Goal: Transaction & Acquisition: Book appointment/travel/reservation

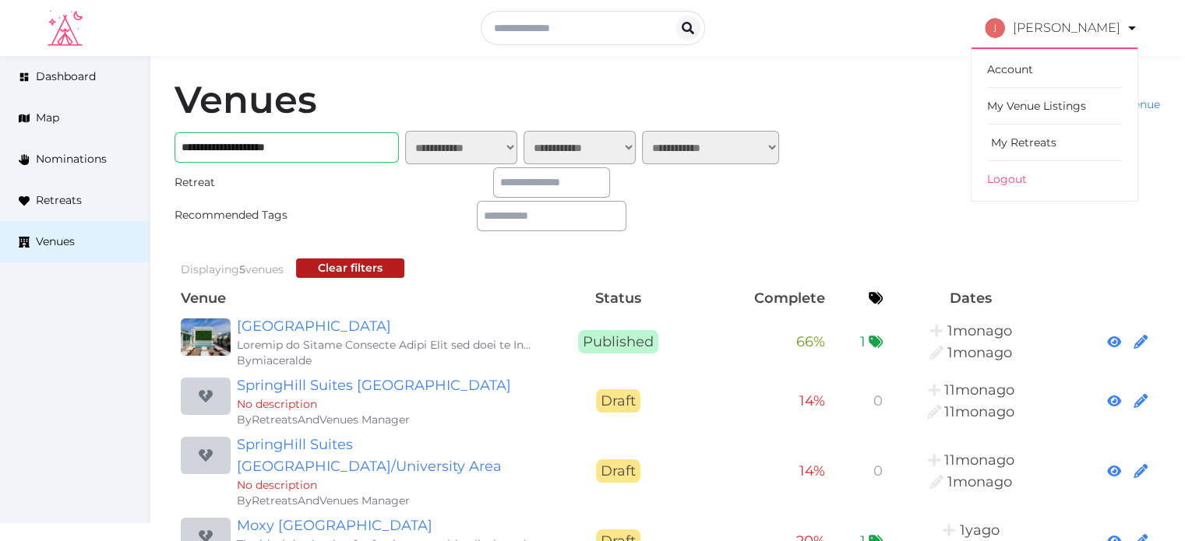
click at [1052, 129] on link "My Retreats" at bounding box center [1054, 143] width 135 height 37
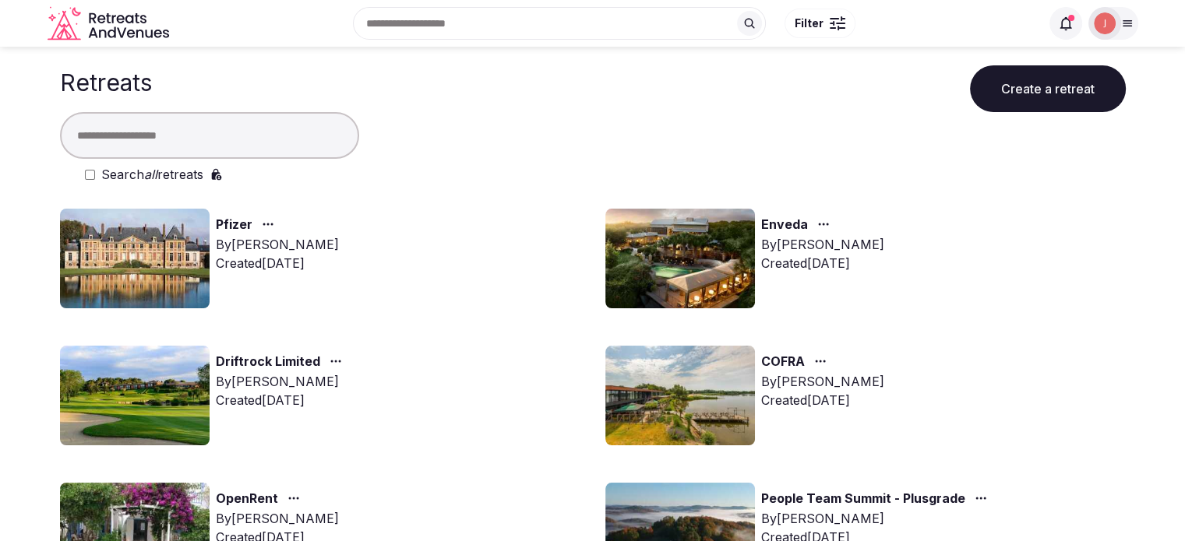
click at [685, 280] on img at bounding box center [680, 259] width 150 height 100
click at [1062, 24] on icon at bounding box center [1065, 23] width 12 height 13
click at [1063, 24] on icon at bounding box center [1066, 24] width 16 height 16
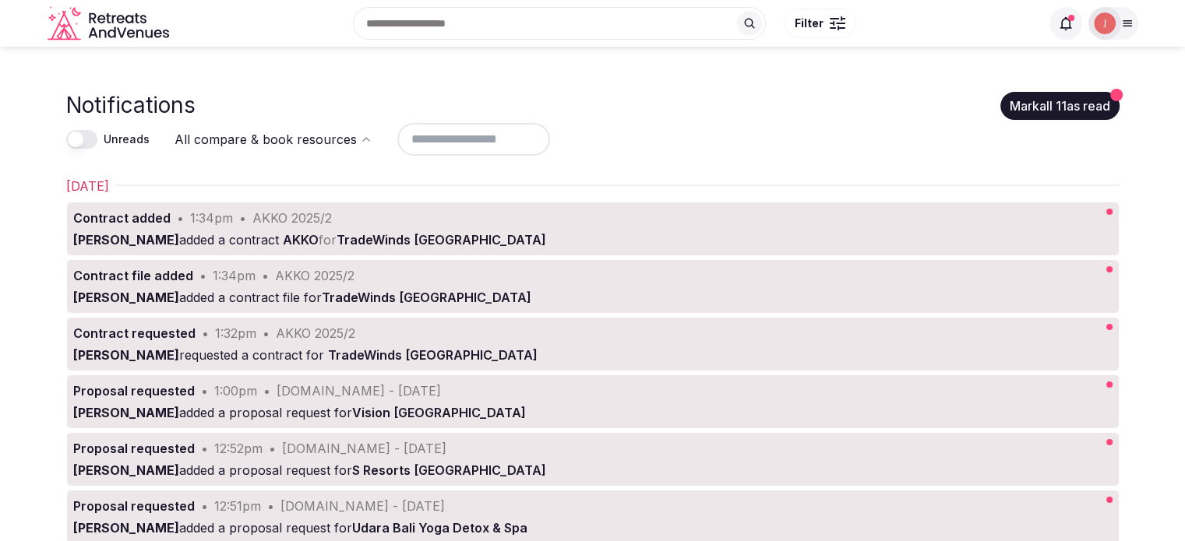
click at [1094, 93] on button "Mark all 11 as read" at bounding box center [1059, 106] width 119 height 28
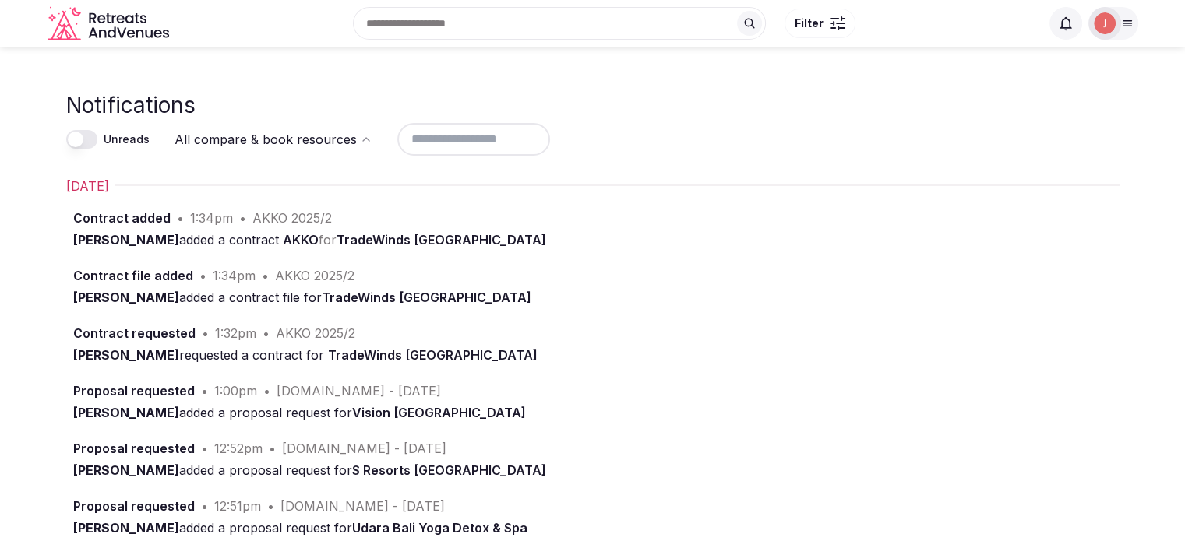
click at [1100, 21] on img at bounding box center [1105, 23] width 22 height 22
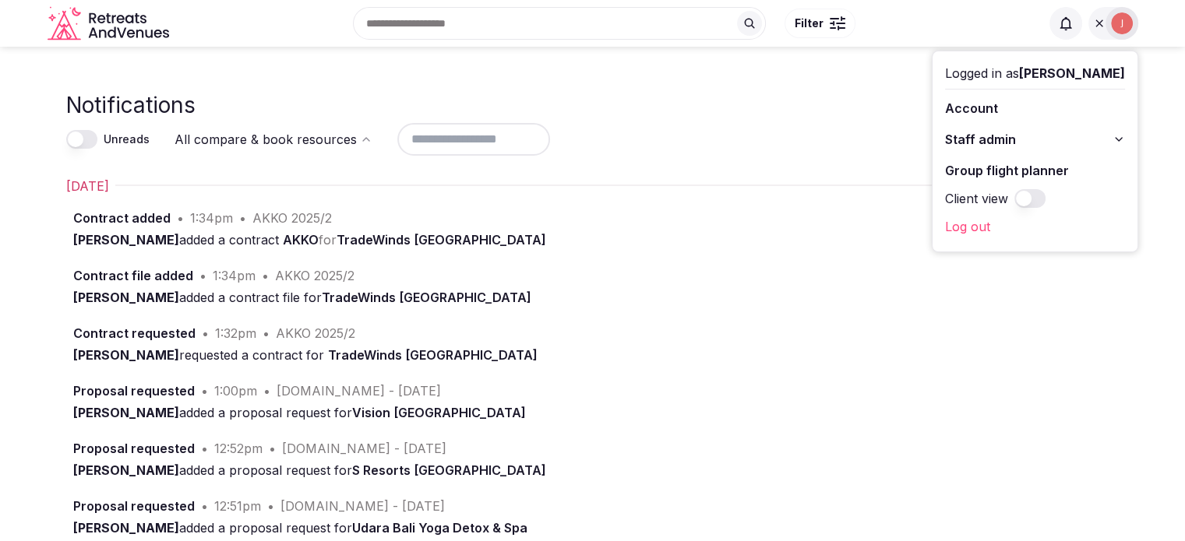
click at [992, 131] on span "Staff admin" at bounding box center [980, 139] width 71 height 19
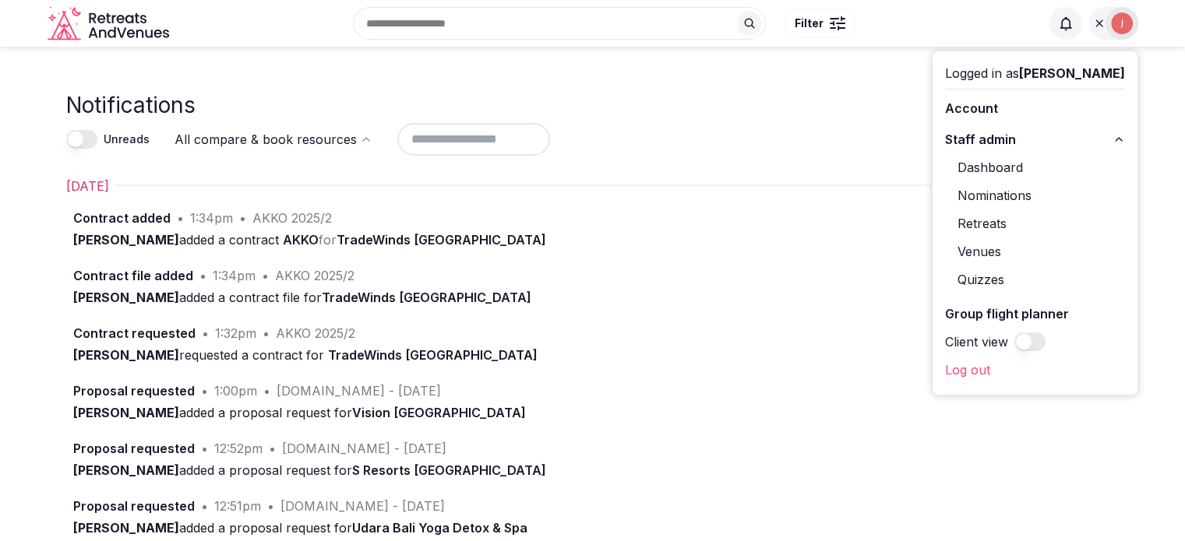
click at [979, 234] on link "Retreats" at bounding box center [1035, 223] width 180 height 25
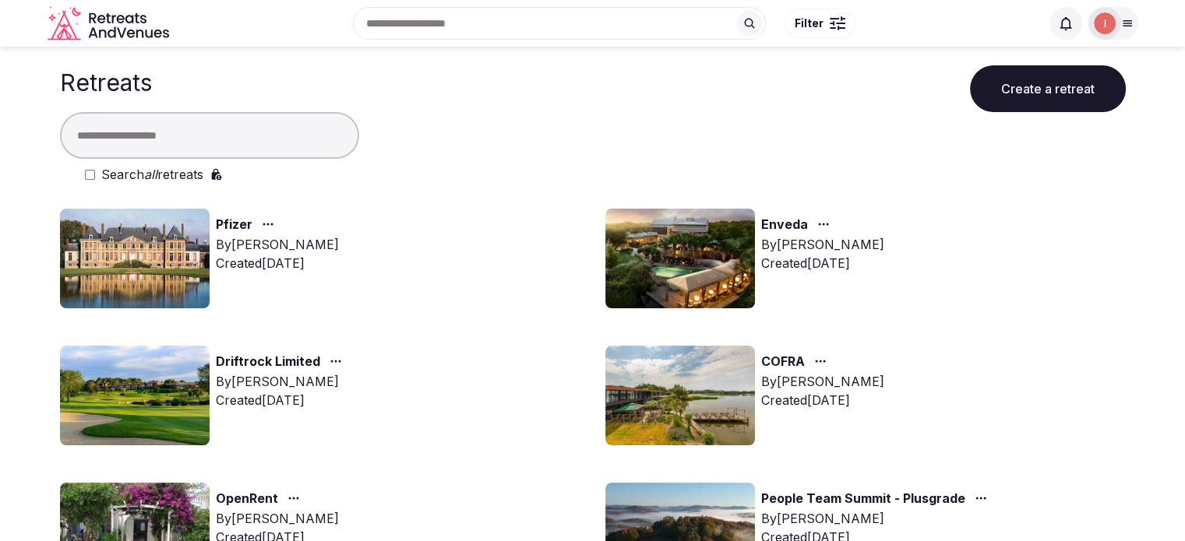
click at [669, 239] on img at bounding box center [680, 259] width 150 height 100
click at [769, 242] on div "By Thiago Martins" at bounding box center [822, 244] width 123 height 19
click at [717, 230] on img at bounding box center [680, 259] width 150 height 100
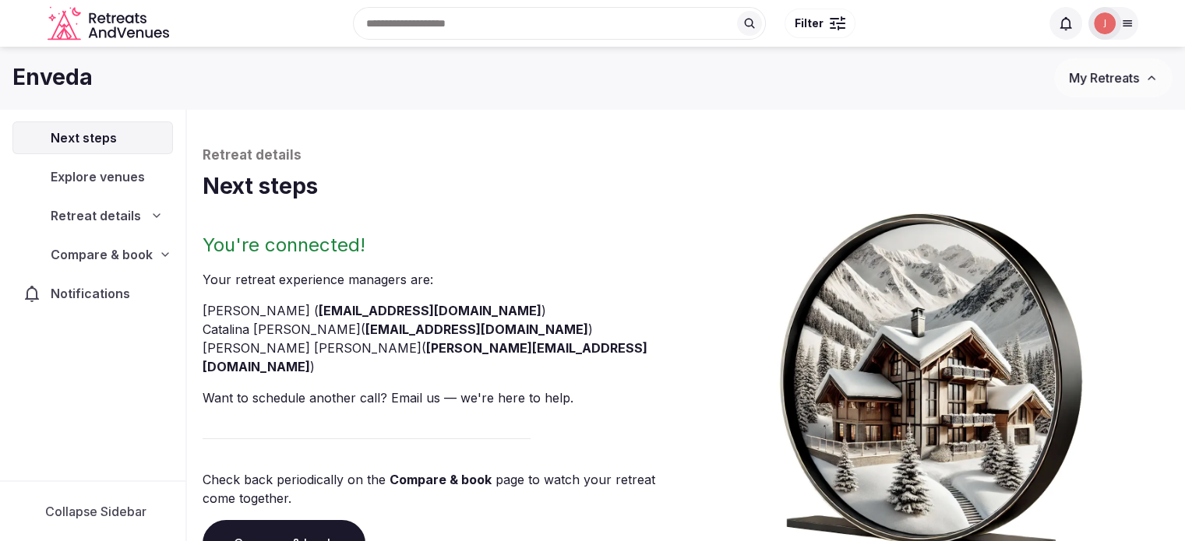
click at [103, 234] on nav "Next steps Explore venues Retreat details Compare & book Notifications" at bounding box center [92, 216] width 160 height 189
click at [132, 248] on span "Compare & book" at bounding box center [102, 254] width 102 height 19
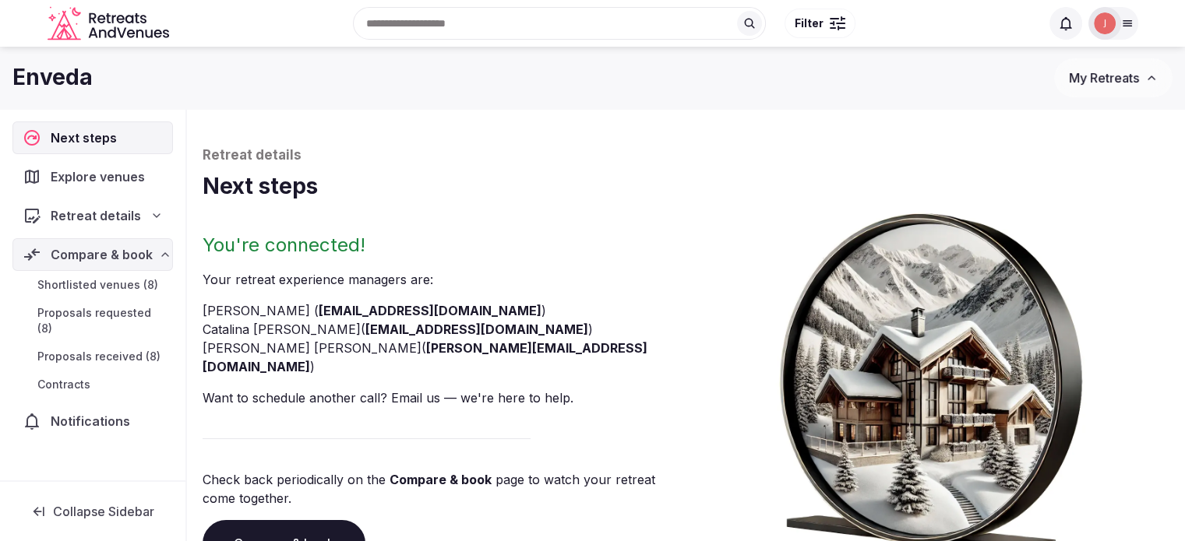
click at [118, 321] on link "Proposals requested (8)" at bounding box center [92, 320] width 160 height 37
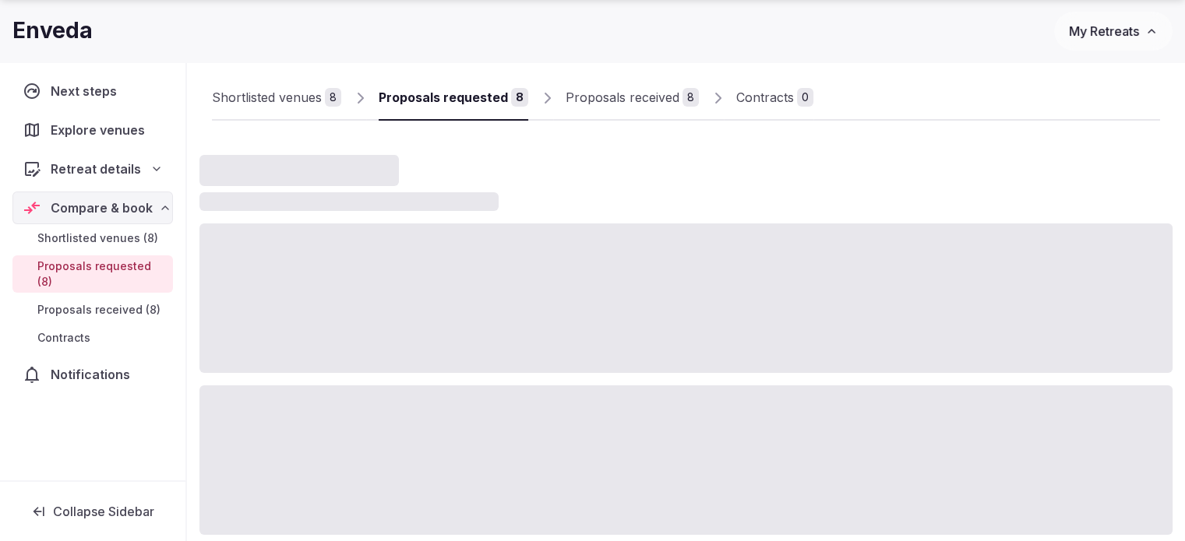
scroll to position [156, 0]
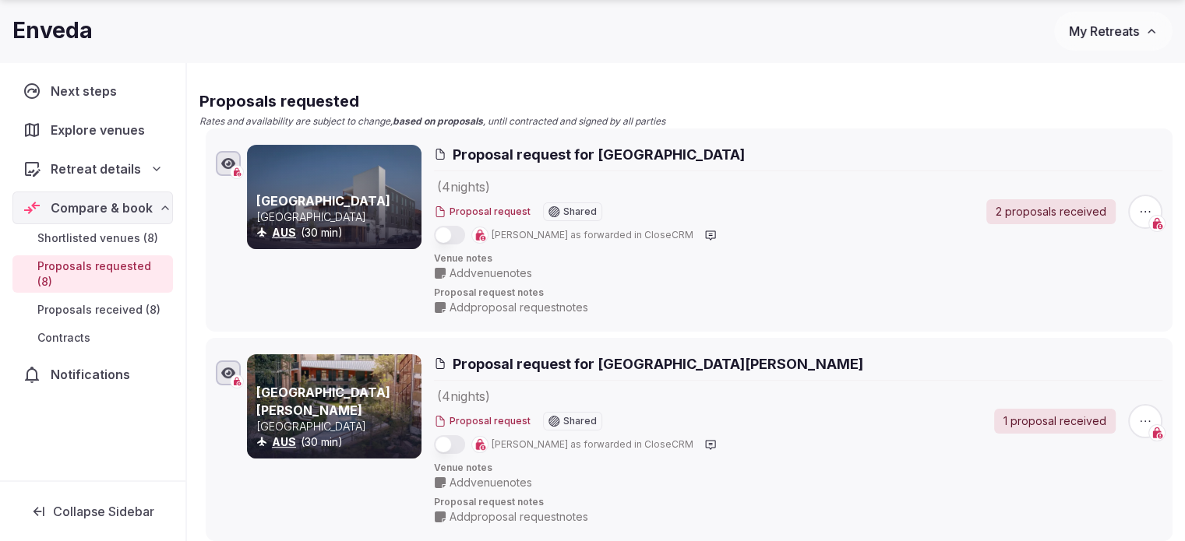
click at [280, 191] on div at bounding box center [334, 197] width 174 height 104
click at [284, 193] on link "[GEOGRAPHIC_DATA]" at bounding box center [323, 201] width 134 height 16
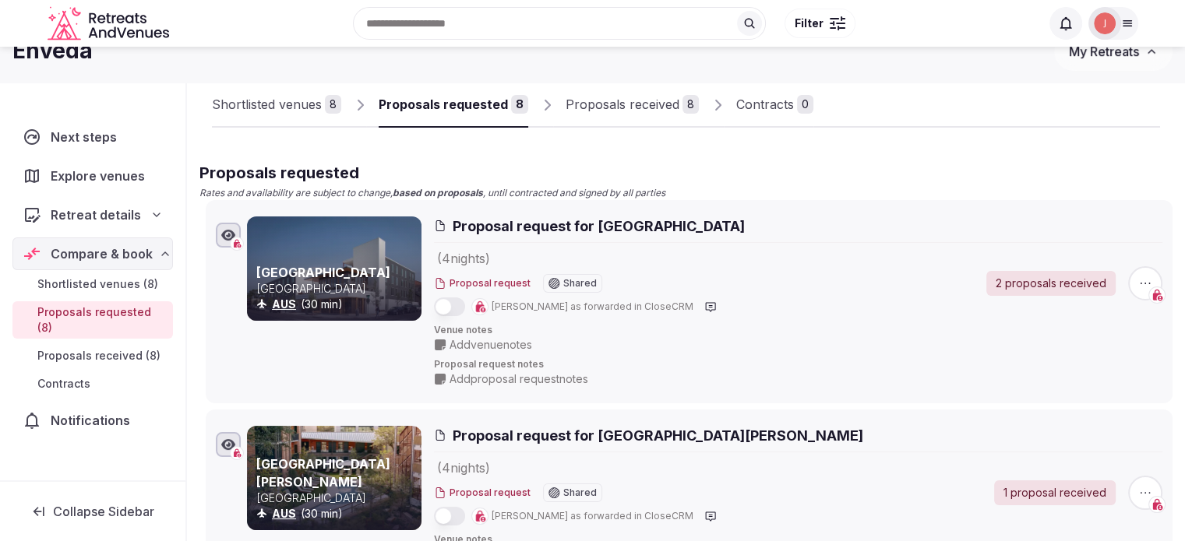
scroll to position [0, 0]
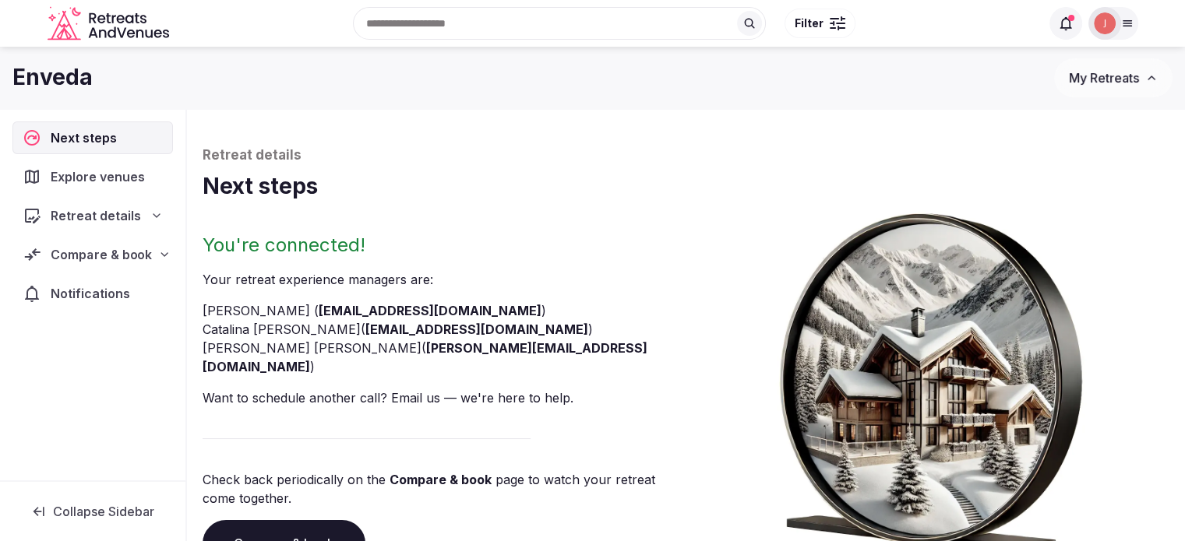
click at [121, 266] on div "Compare & book" at bounding box center [92, 254] width 159 height 33
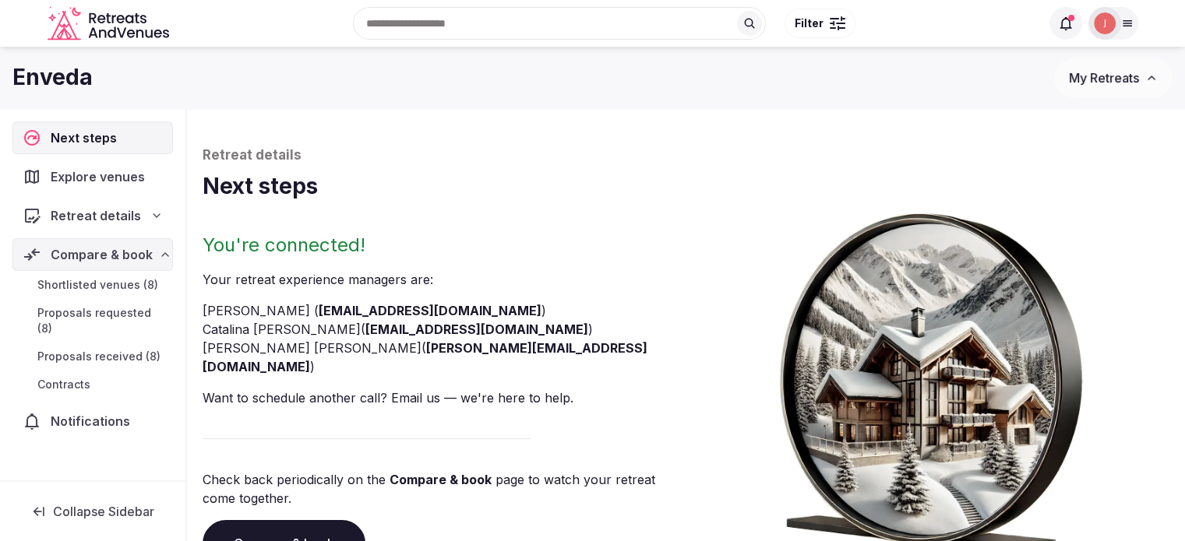
click at [100, 349] on span "Proposals received (8)" at bounding box center [98, 357] width 123 height 16
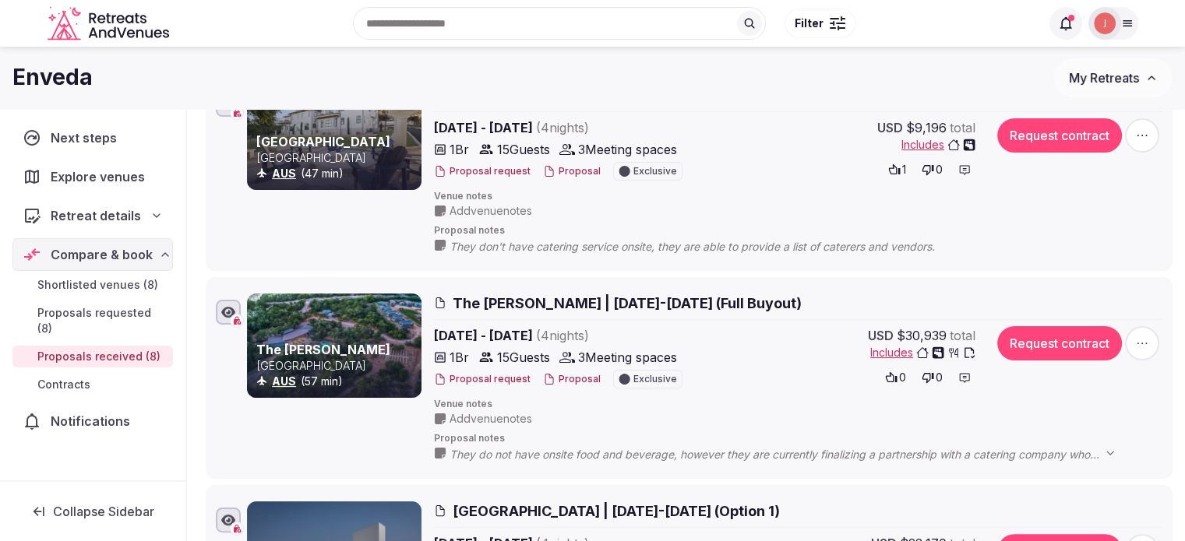
scroll to position [72, 0]
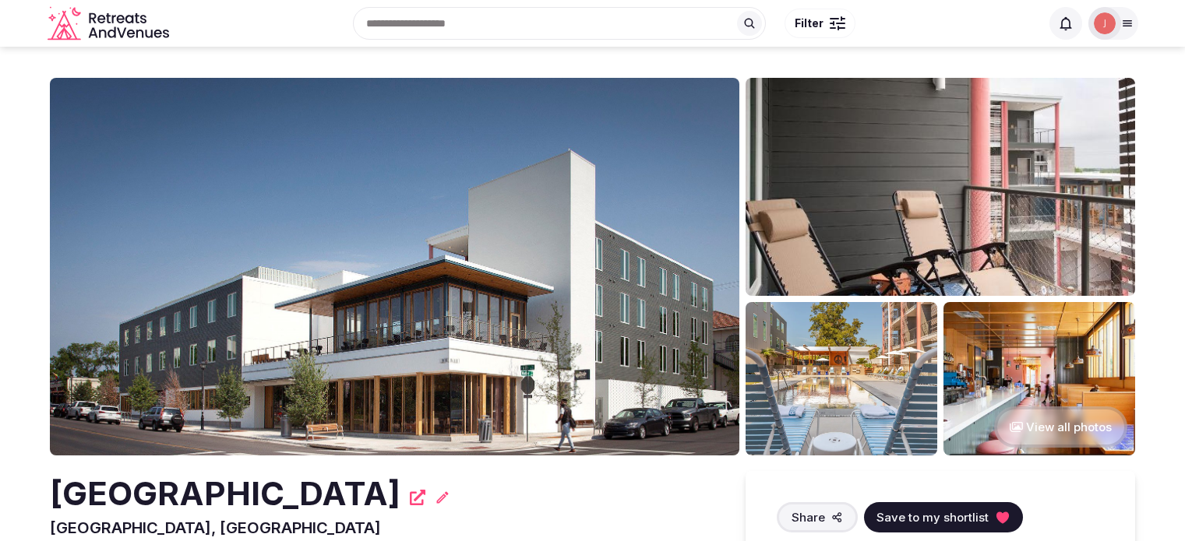
scroll to position [156, 0]
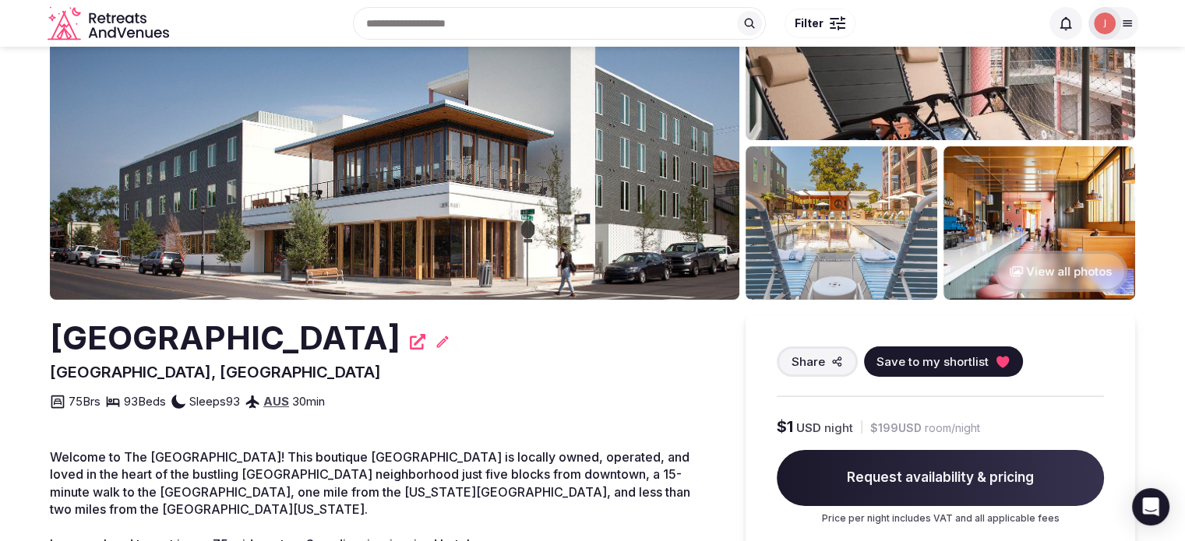
click at [940, 485] on span "Request availability & pricing" at bounding box center [940, 478] width 327 height 56
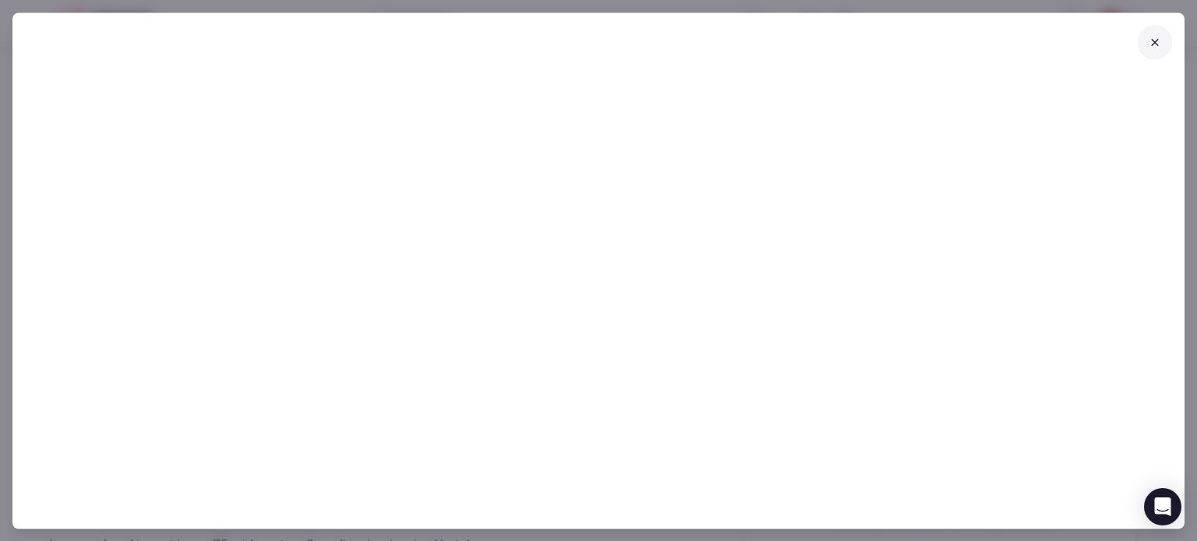
click at [124, 9] on div at bounding box center [598, 270] width 1197 height 541
click at [1147, 41] on button at bounding box center [1154, 42] width 34 height 34
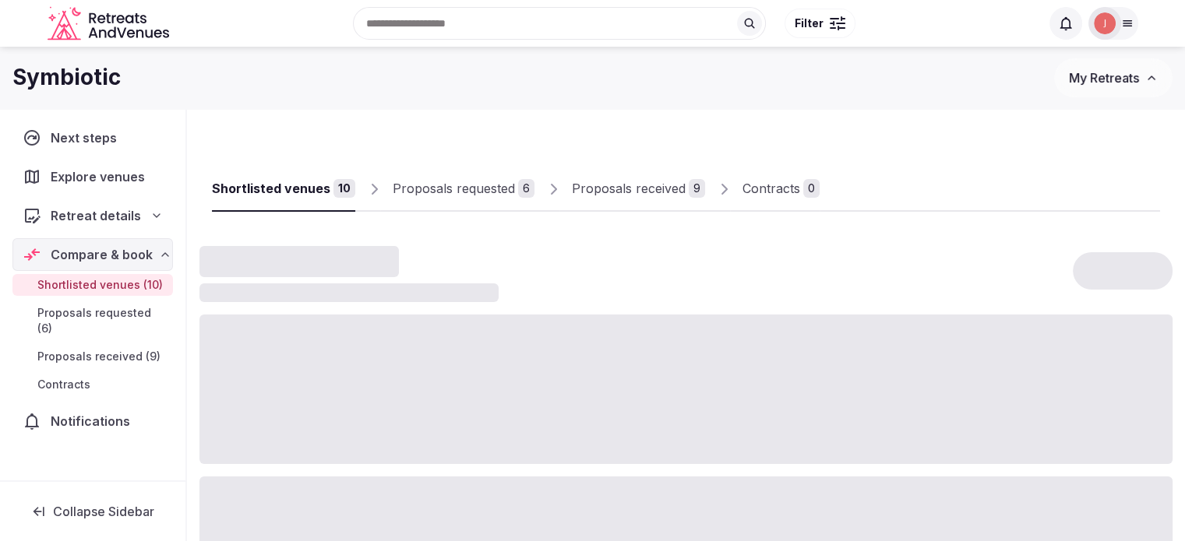
click at [603, 190] on div "Proposals received" at bounding box center [629, 188] width 114 height 19
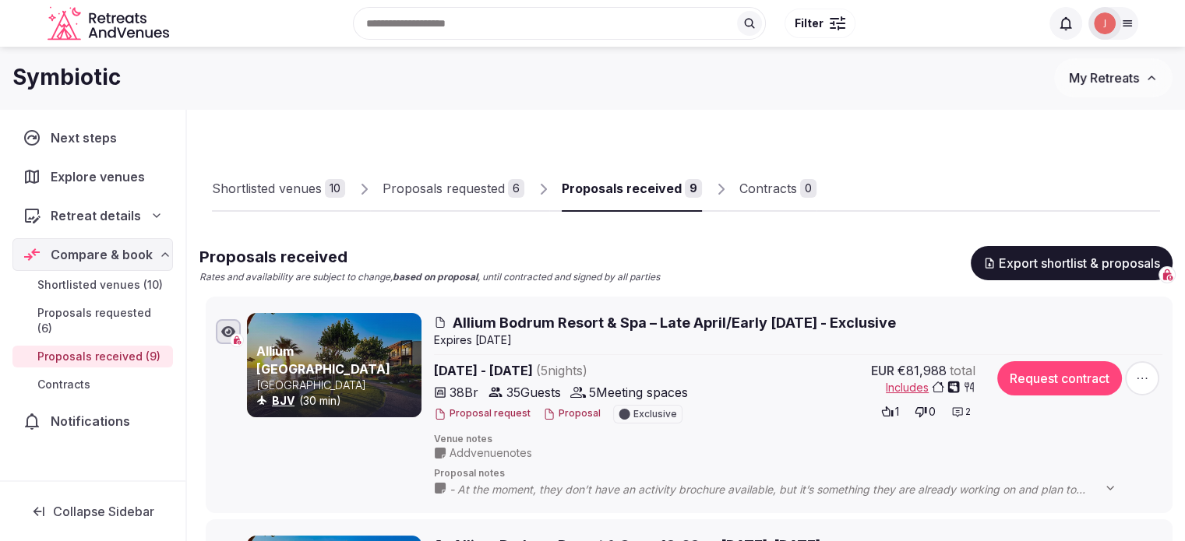
click at [1103, 19] on img at bounding box center [1105, 23] width 22 height 22
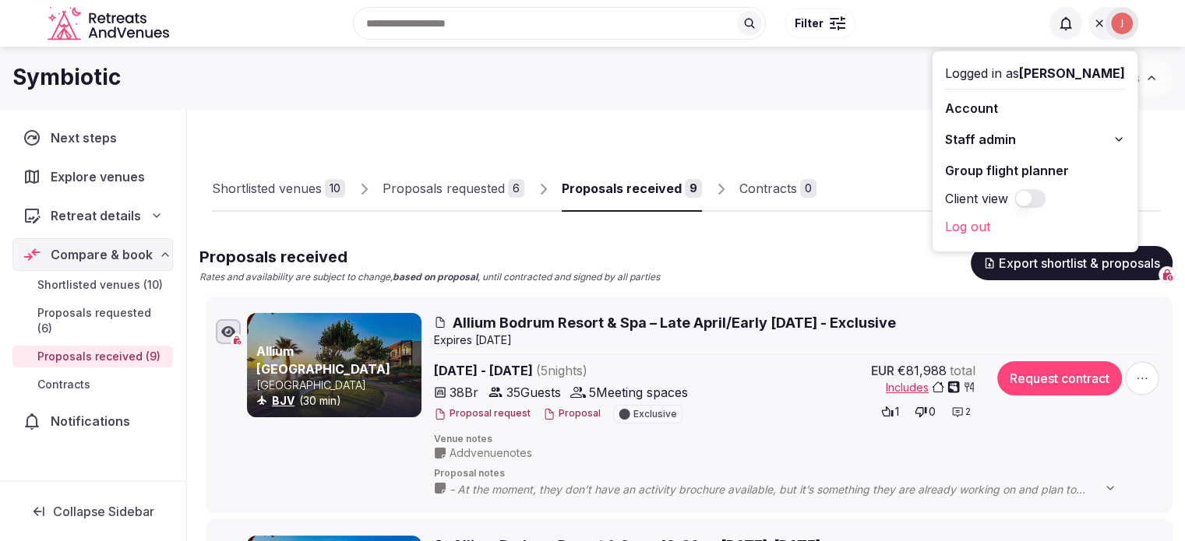
click at [999, 128] on button "Staff admin" at bounding box center [1035, 139] width 180 height 25
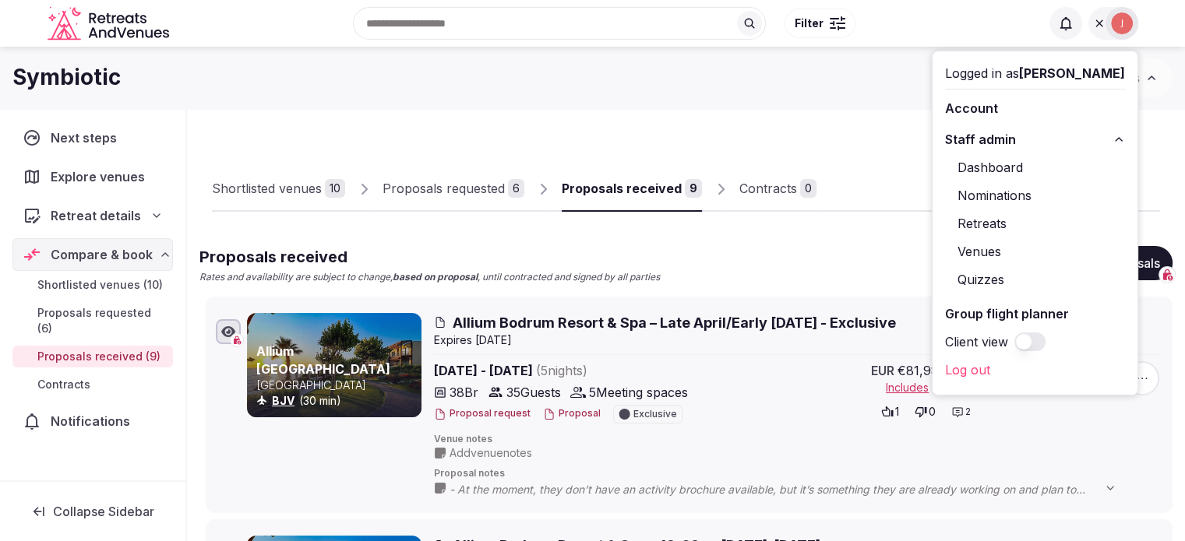
click at [970, 225] on link "Retreats" at bounding box center [1035, 223] width 180 height 25
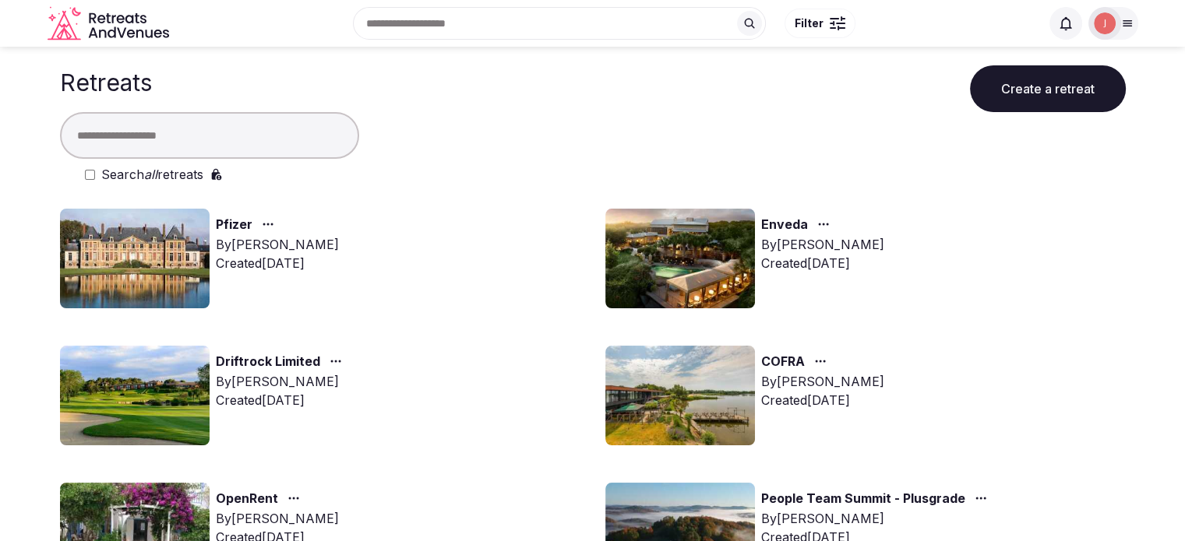
click at [169, 134] on input "text" at bounding box center [209, 135] width 299 height 47
